Goal: Task Accomplishment & Management: Use online tool/utility

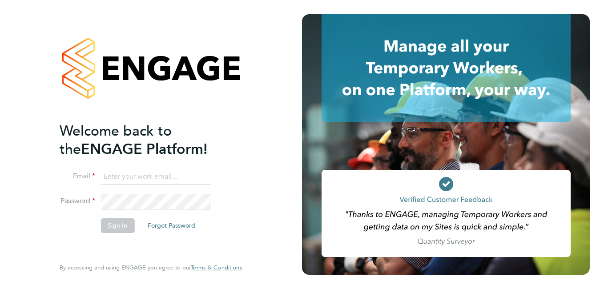
type input "BEPayroll@ngagerecruitment.com"
click at [118, 223] on button "Sign In" at bounding box center [117, 225] width 34 height 14
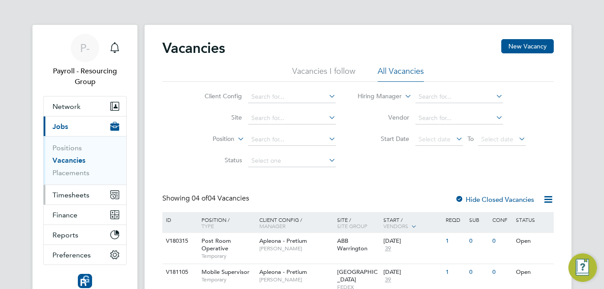
click at [75, 193] on span "Timesheets" at bounding box center [70, 195] width 37 height 8
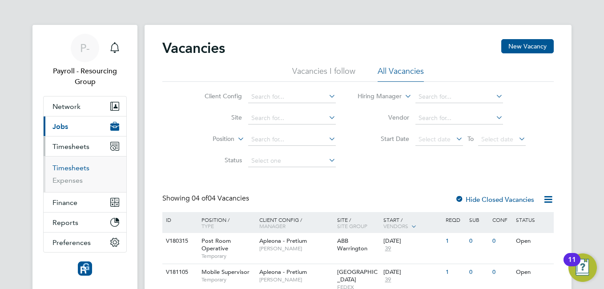
click at [76, 172] on link "Timesheets" at bounding box center [70, 168] width 37 height 8
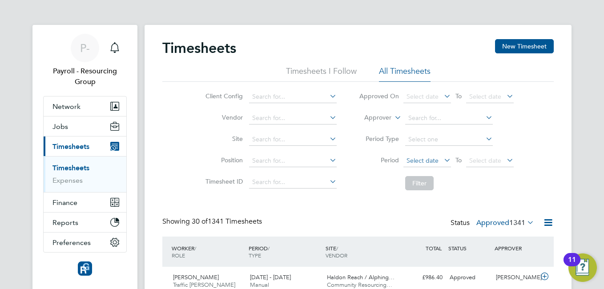
click at [441, 160] on span "Select date" at bounding box center [427, 161] width 48 height 12
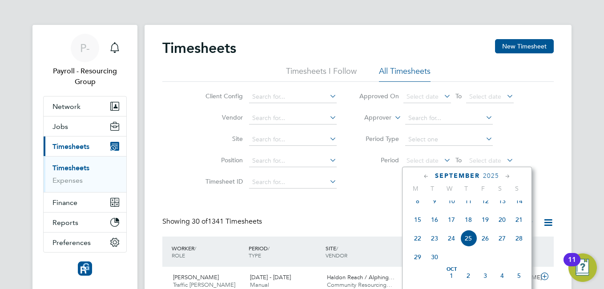
click at [417, 227] on span "15" at bounding box center [417, 219] width 17 height 17
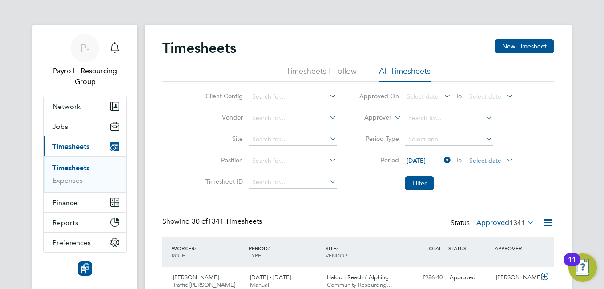
click at [497, 160] on span "Select date" at bounding box center [485, 161] width 32 height 8
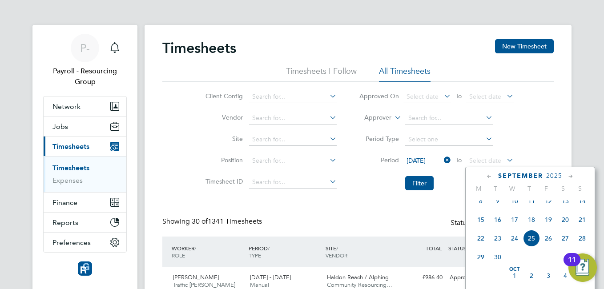
click at [531, 245] on span "25" at bounding box center [531, 238] width 17 height 17
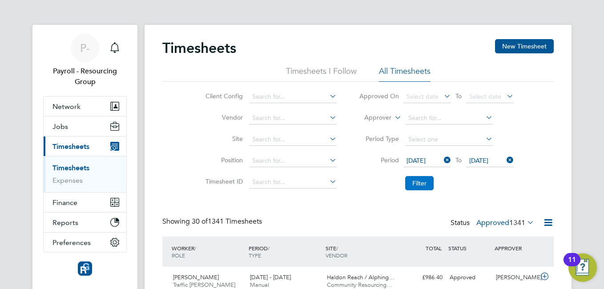
click at [424, 183] on button "Filter" at bounding box center [419, 183] width 28 height 14
click at [548, 225] on icon at bounding box center [547, 222] width 11 height 11
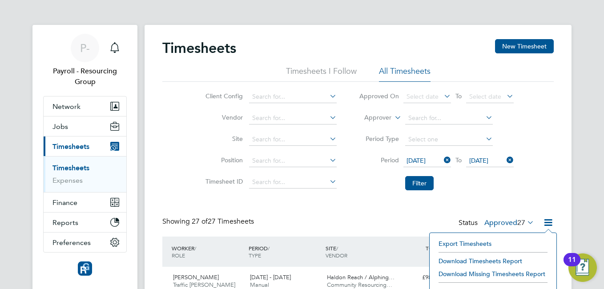
click at [496, 259] on li "Download Timesheets Report" at bounding box center [493, 261] width 118 height 12
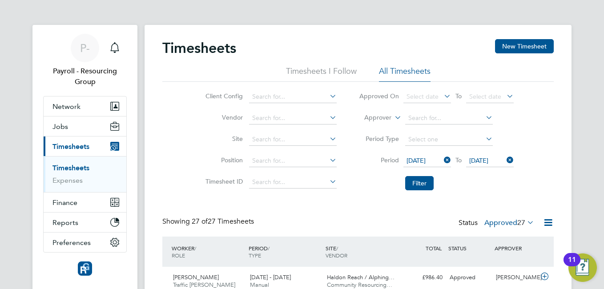
drag, startPoint x: 331, startPoint y: 36, endPoint x: 339, endPoint y: 43, distance: 10.7
click at [83, 48] on span "P-" at bounding box center [85, 48] width 10 height 12
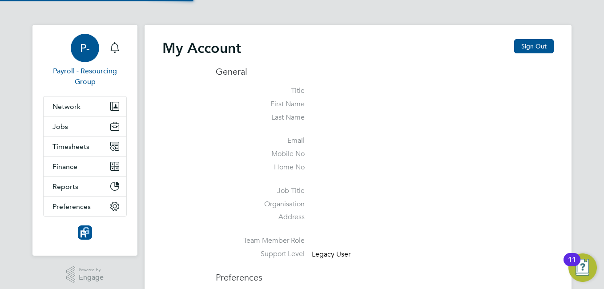
type input "[EMAIL_ADDRESS][DOMAIN_NAME]"
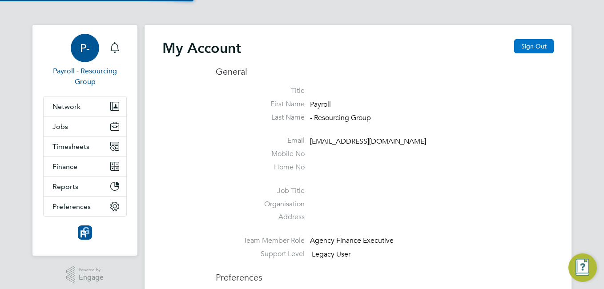
click at [531, 48] on button "Sign Out" at bounding box center [534, 46] width 40 height 14
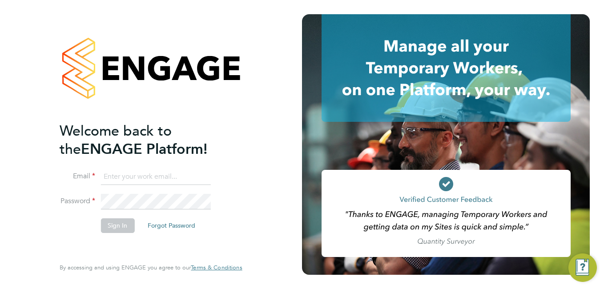
type input "[EMAIL_ADDRESS][DOMAIN_NAME]"
click at [116, 223] on button "Sign In" at bounding box center [117, 225] width 34 height 14
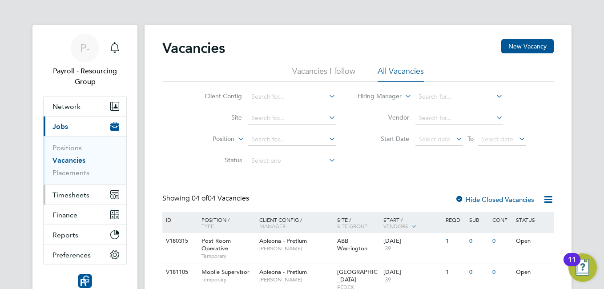
click at [70, 192] on span "Timesheets" at bounding box center [70, 195] width 37 height 8
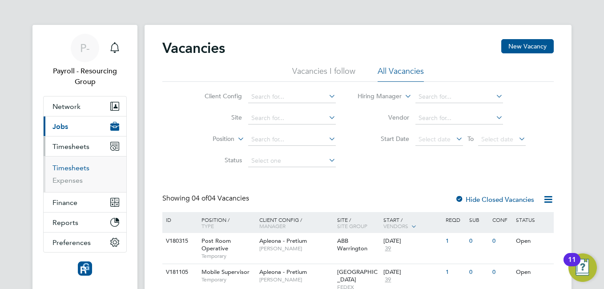
click at [67, 168] on link "Timesheets" at bounding box center [70, 168] width 37 height 8
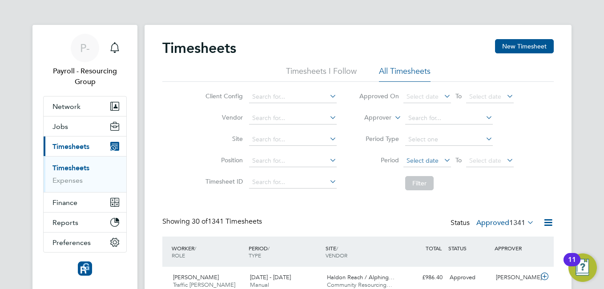
click at [440, 161] on span "Select date" at bounding box center [427, 161] width 48 height 12
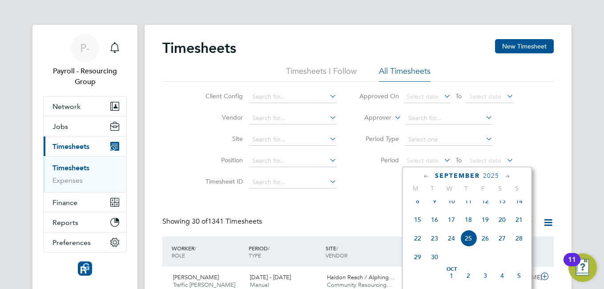
click at [419, 228] on span "15" at bounding box center [417, 219] width 17 height 17
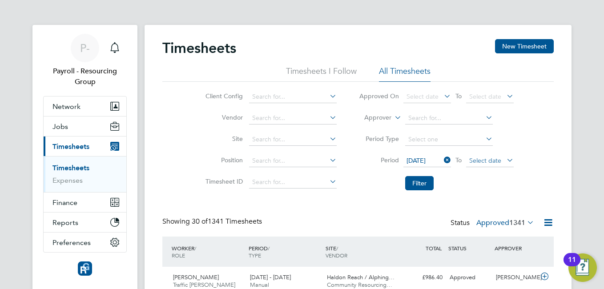
click at [483, 163] on span "Select date" at bounding box center [485, 161] width 32 height 8
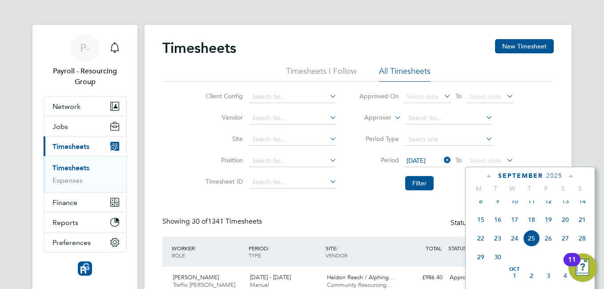
click at [529, 245] on span "25" at bounding box center [531, 238] width 17 height 17
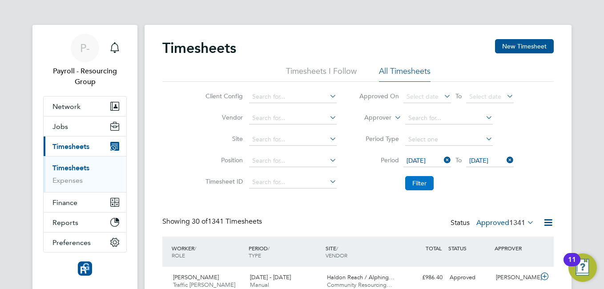
click at [422, 186] on button "Filter" at bounding box center [419, 183] width 28 height 14
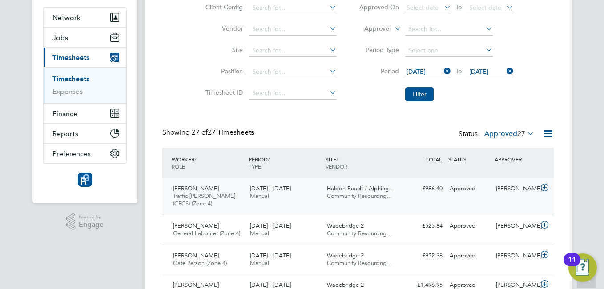
click at [545, 186] on icon at bounding box center [544, 187] width 11 height 7
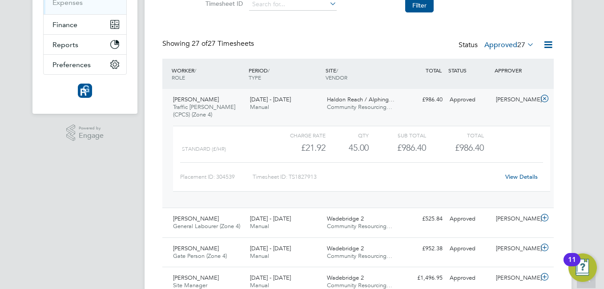
click at [531, 178] on link "View Details" at bounding box center [521, 177] width 32 height 8
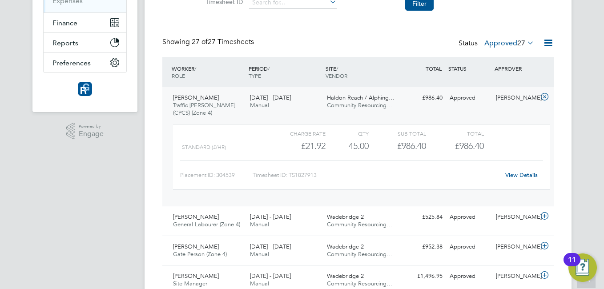
drag, startPoint x: 542, startPoint y: 96, endPoint x: 542, endPoint y: 107, distance: 11.1
click at [543, 96] on icon at bounding box center [544, 96] width 11 height 7
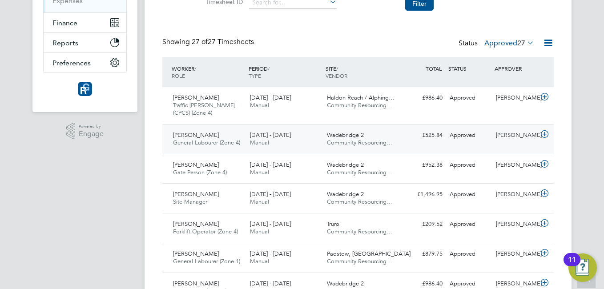
click at [544, 134] on icon at bounding box center [544, 134] width 11 height 7
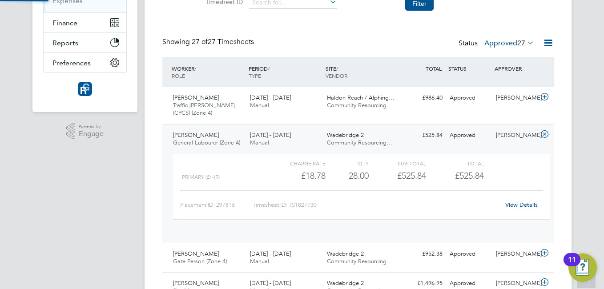
scroll to position [15, 87]
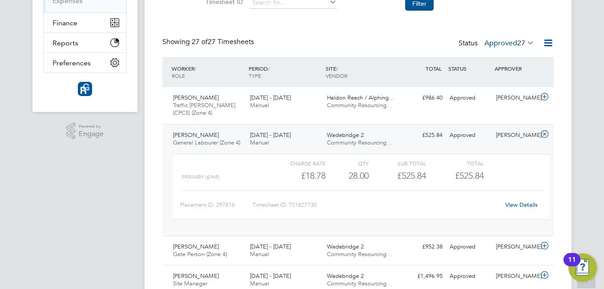
click at [532, 203] on link "View Details" at bounding box center [521, 205] width 32 height 8
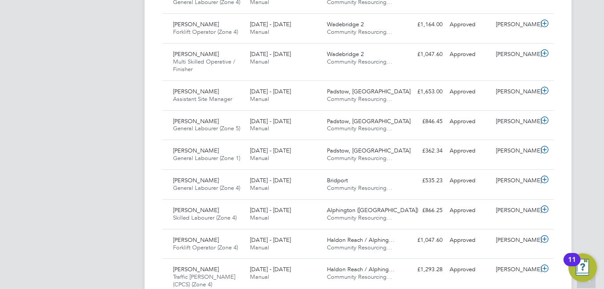
scroll to position [624, 0]
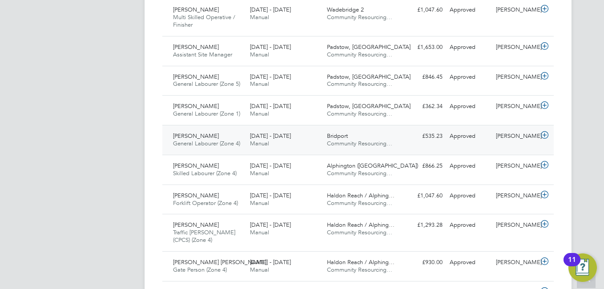
click at [541, 133] on icon at bounding box center [544, 135] width 11 height 7
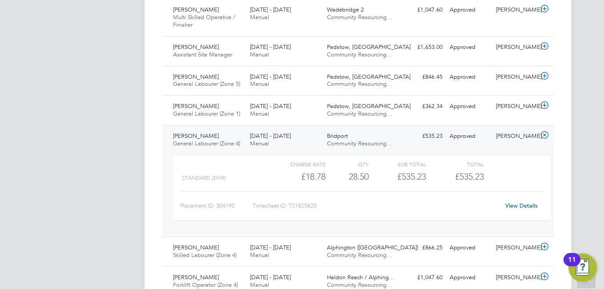
scroll to position [669, 0]
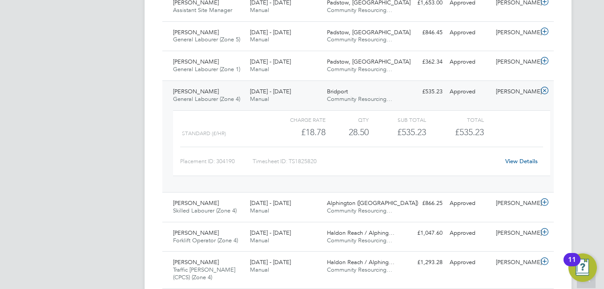
click at [547, 91] on icon at bounding box center [544, 90] width 11 height 7
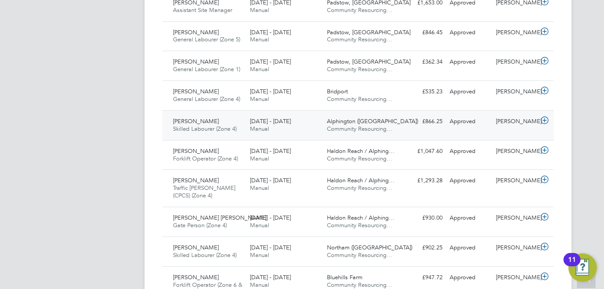
click at [542, 117] on icon at bounding box center [544, 120] width 11 height 7
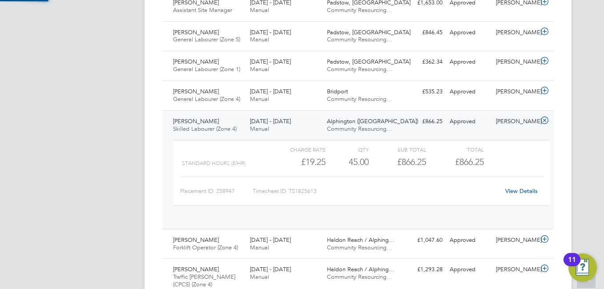
scroll to position [15, 87]
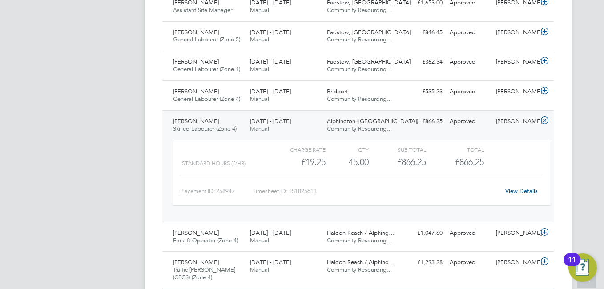
click at [512, 189] on link "View Details" at bounding box center [521, 191] width 32 height 8
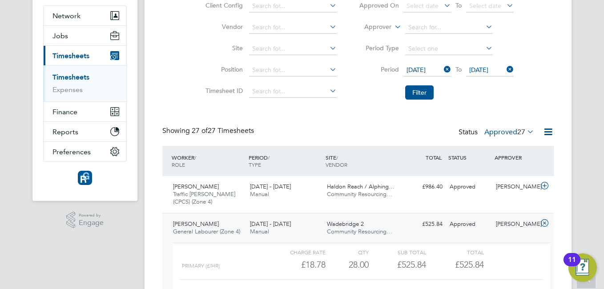
scroll to position [0, 0]
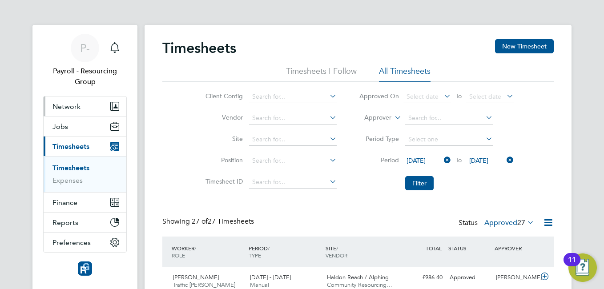
click at [82, 48] on span "P-" at bounding box center [85, 48] width 10 height 12
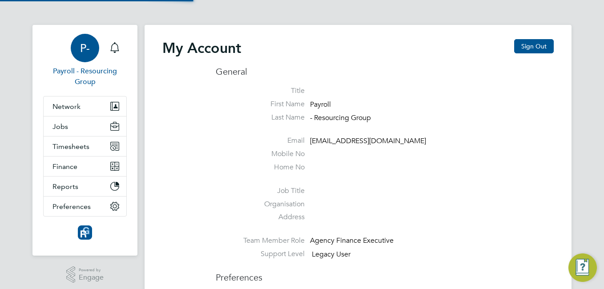
type input "BEPayroll@ngagerecruitment.com"
click at [539, 44] on button "Sign Out" at bounding box center [534, 46] width 40 height 14
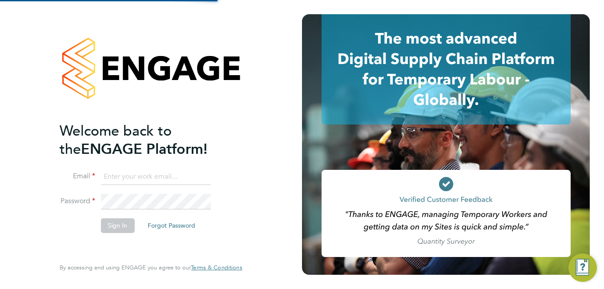
type input "BEPayroll@ngagerecruitment.com"
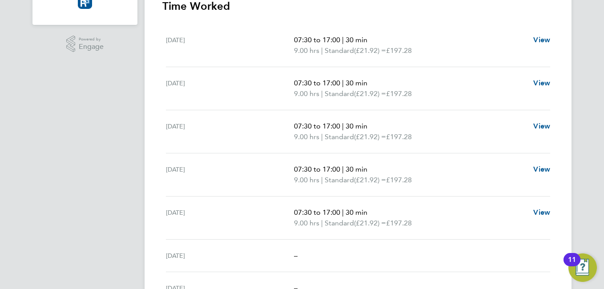
scroll to position [89, 0]
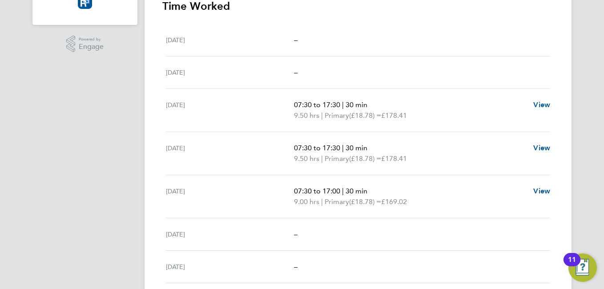
scroll to position [297, 0]
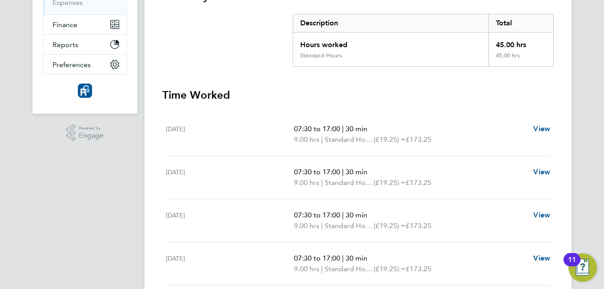
scroll to position [318, 0]
